Goal: Book appointment/travel/reservation

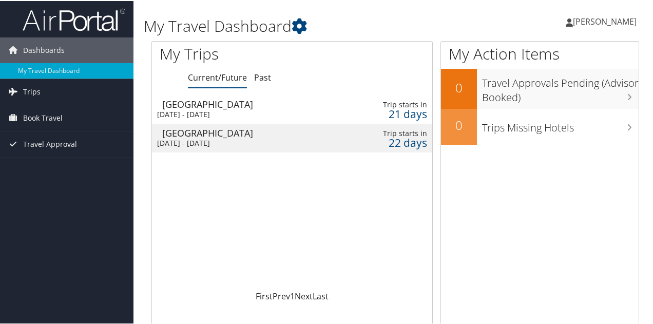
click at [259, 115] on div "[DATE] - [DATE]" at bounding box center [244, 113] width 175 height 9
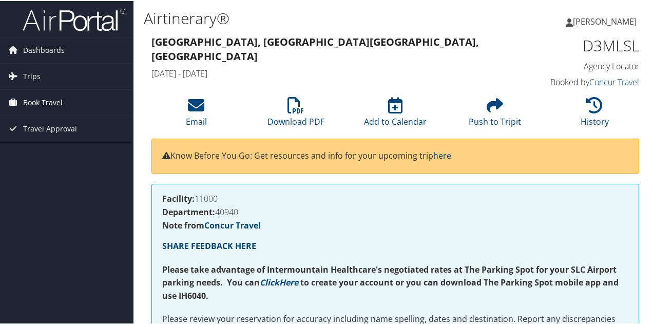
click at [37, 98] on span "Book Travel" at bounding box center [43, 102] width 40 height 26
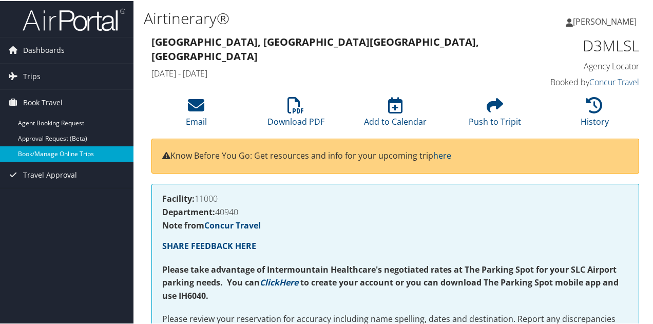
click at [44, 154] on link "Book/Manage Online Trips" at bounding box center [67, 152] width 134 height 15
